Goal: Task Accomplishment & Management: Manage account settings

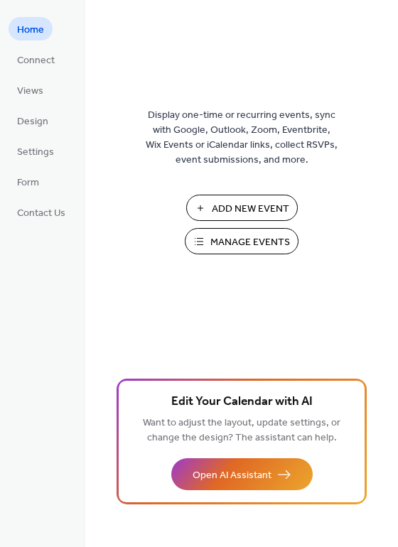
click at [219, 239] on span "Manage Events" at bounding box center [250, 242] width 80 height 15
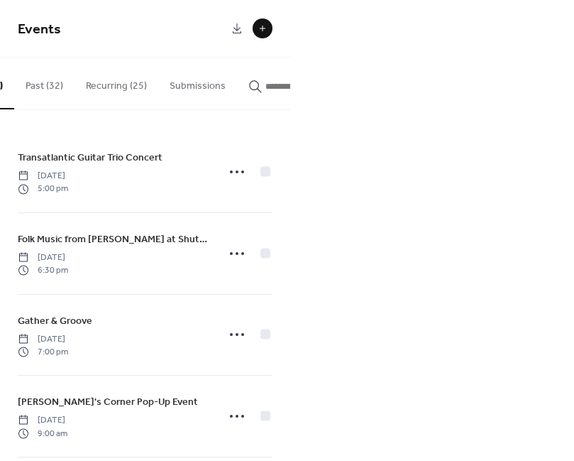
scroll to position [0, 143]
click at [141, 84] on button "Submissions" at bounding box center [141, 83] width 79 height 50
